Goal: Book appointment/travel/reservation

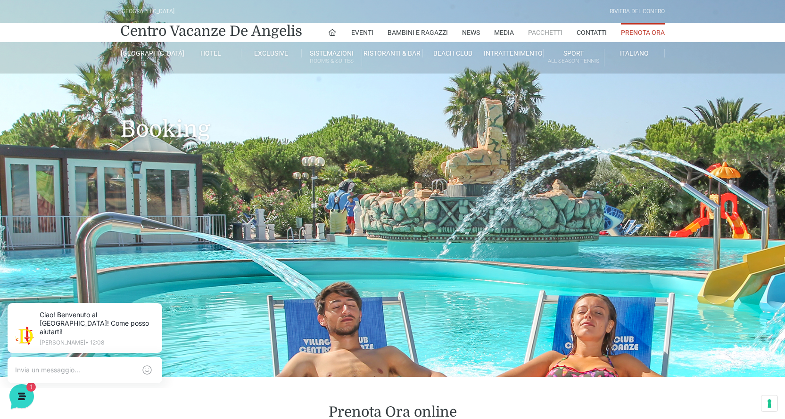
click at [548, 30] on link "Pacchetti" at bounding box center [545, 32] width 34 height 19
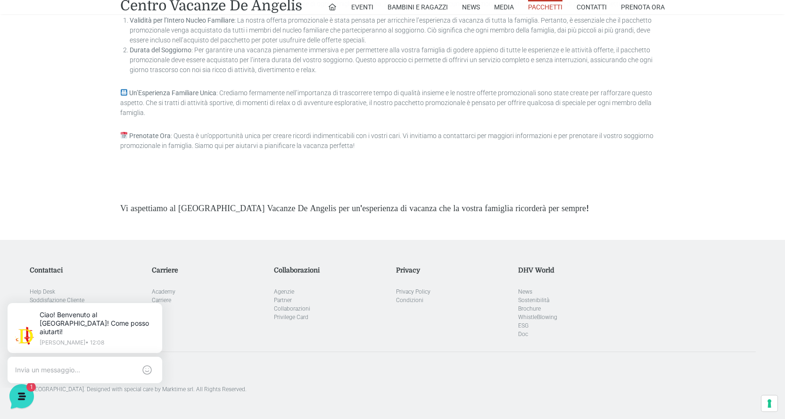
scroll to position [2642, 0]
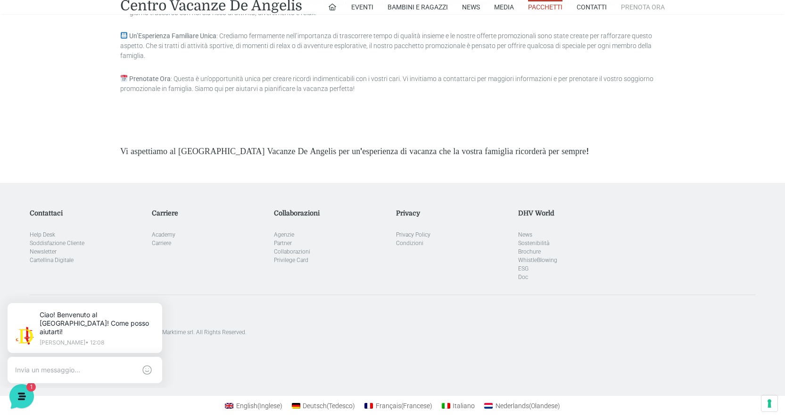
click at [645, 8] on link "Prenota Ora" at bounding box center [643, 7] width 44 height 14
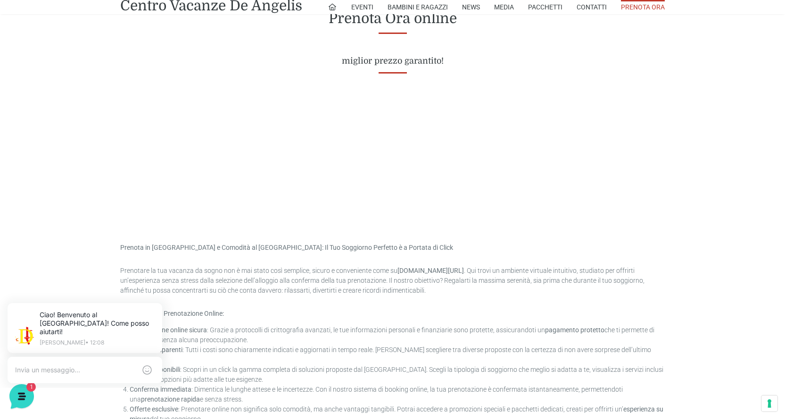
scroll to position [425, 0]
